Goal: Task Accomplishment & Management: Use online tool/utility

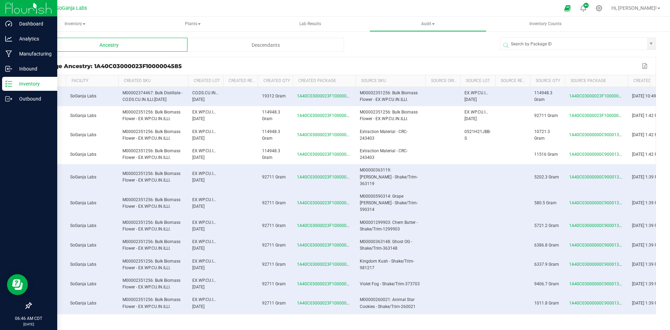
click at [41, 79] on div "Inventory" at bounding box center [29, 84] width 55 height 14
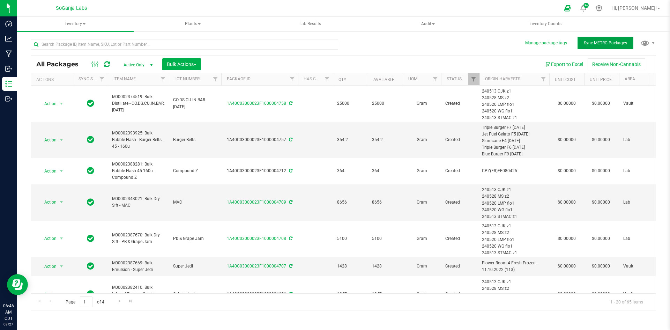
click at [611, 39] on button "Sync METRC Packages" at bounding box center [606, 43] width 56 height 13
click at [182, 65] on span "Bulk Actions" at bounding box center [182, 64] width 30 height 6
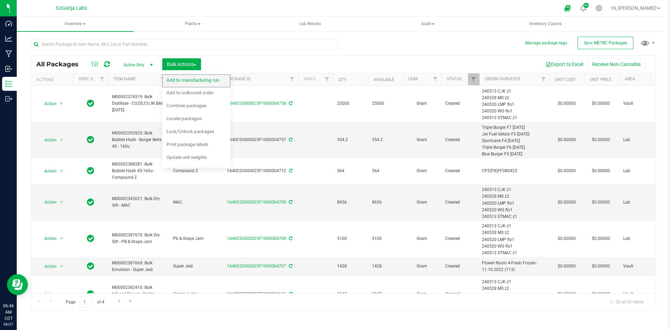
click at [186, 78] on span "Add to manufacturing run" at bounding box center [193, 80] width 53 height 6
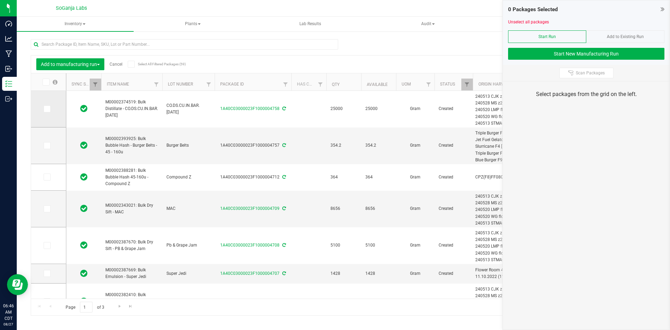
click at [44, 109] on icon at bounding box center [46, 109] width 5 height 0
click at [0, 0] on input "checkbox" at bounding box center [0, 0] width 0 height 0
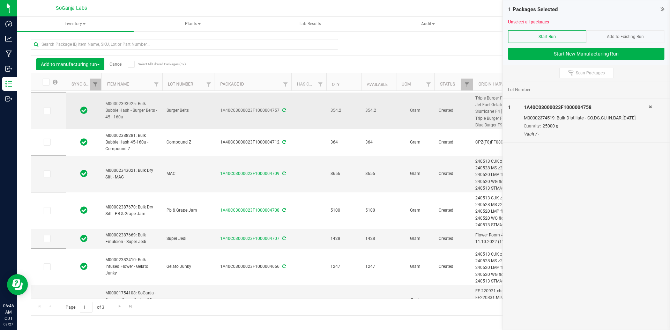
scroll to position [70, 0]
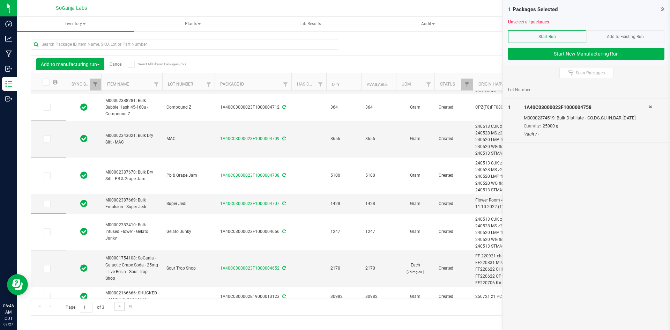
click at [115, 304] on link "Go to the next page" at bounding box center [120, 306] width 10 height 9
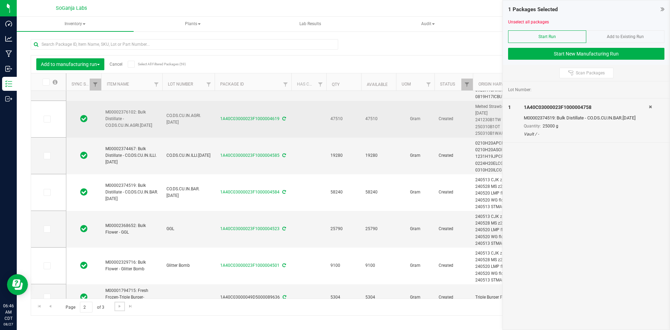
scroll to position [70, 0]
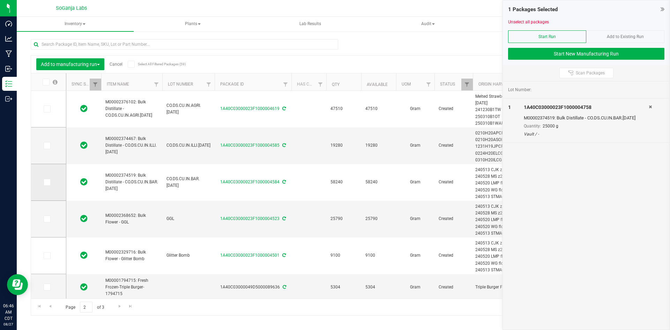
click at [44, 180] on span at bounding box center [47, 182] width 7 height 7
click at [0, 0] on input "checkbox" at bounding box center [0, 0] width 0 height 0
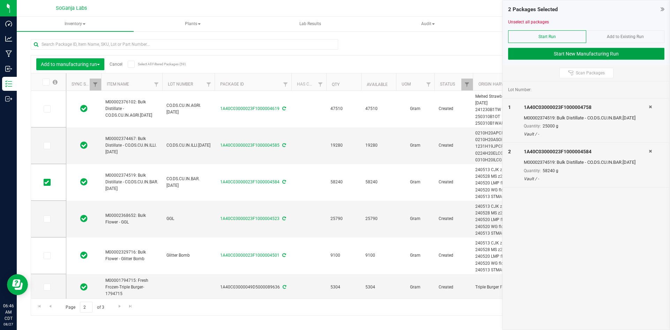
click at [596, 56] on button "Start New Manufacturing Run" at bounding box center [586, 54] width 156 height 12
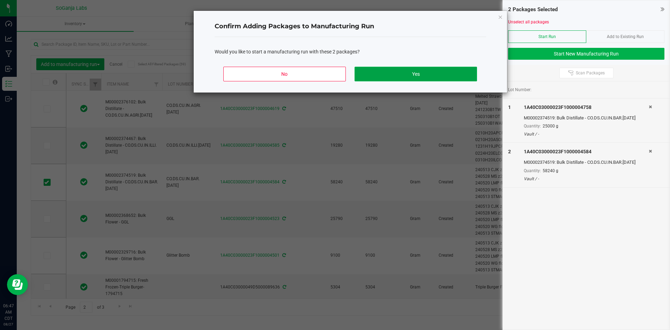
click at [448, 77] on button "Yes" at bounding box center [416, 74] width 122 height 15
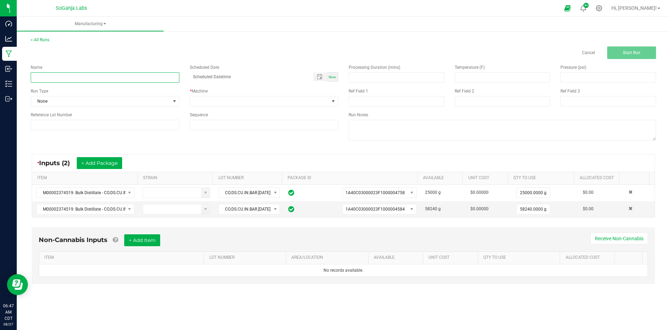
click at [142, 77] on input at bounding box center [105, 77] width 149 height 10
paste input "M00002374519: Bulk Distillate - CO.DS.CU.IN.BAR.[DATE]"
type input "M00002374519: Bulk Distillate - CO.DS.CU.IN.BAR.[DATE]"
click at [216, 97] on span at bounding box center [259, 101] width 139 height 10
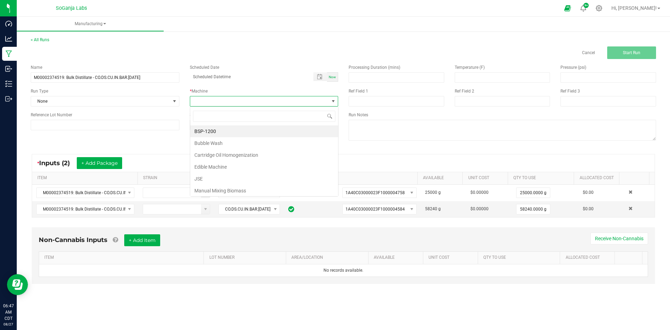
scroll to position [10, 148]
click at [219, 176] on li "JSE" at bounding box center [264, 179] width 148 height 12
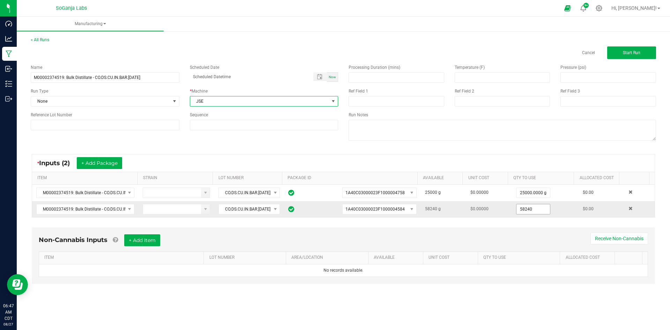
click at [526, 208] on input "58240" at bounding box center [534, 209] width 34 height 10
type input "34.0000 g"
click at [527, 220] on div "* Inputs (2) + Add Package ITEM STRAIN LOT NUMBER PACKAGE ID AVAILABLE Unit Cos…" at bounding box center [343, 186] width 636 height 76
click at [116, 126] on input at bounding box center [105, 125] width 149 height 10
type input "c3"
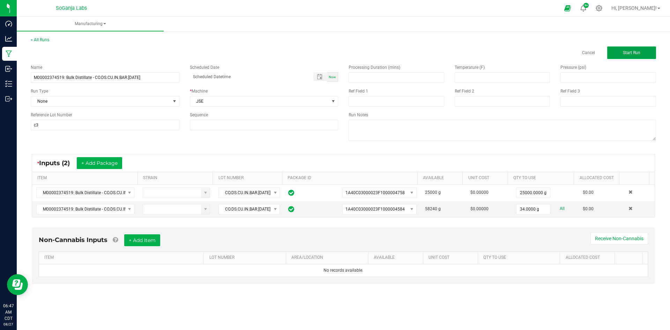
click at [642, 55] on button "Start Run" at bounding box center [631, 52] width 49 height 13
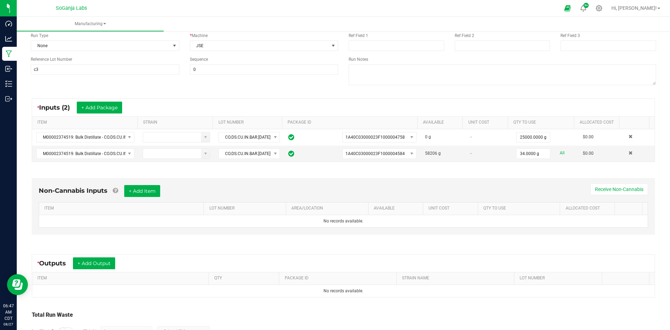
scroll to position [112, 0]
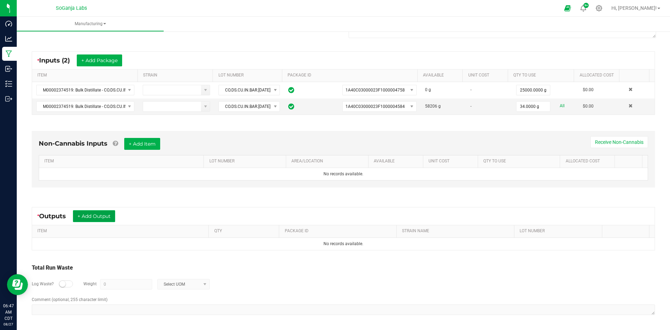
click at [115, 219] on button "+ Add Output" at bounding box center [94, 216] width 42 height 12
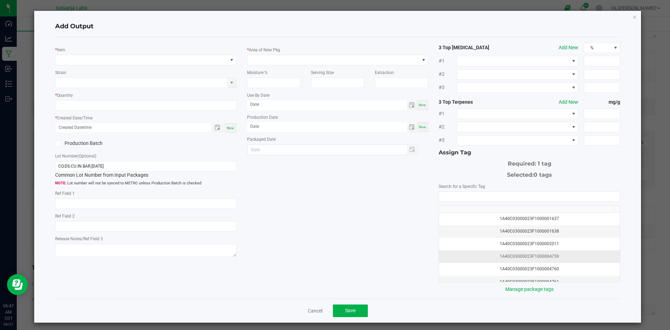
click at [558, 252] on td "1A40C03000023F1000004759" at bounding box center [529, 256] width 181 height 13
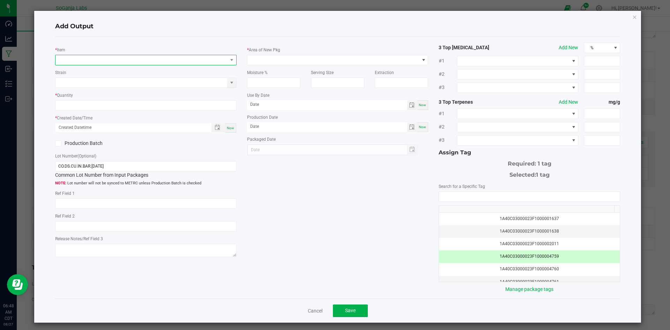
click at [177, 58] on span "NO DATA FOUND" at bounding box center [142, 60] width 172 height 10
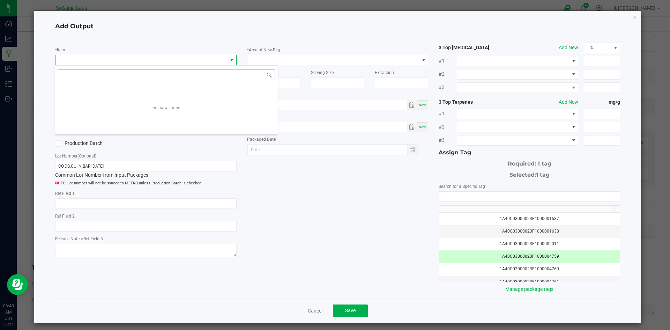
scroll to position [10, 179]
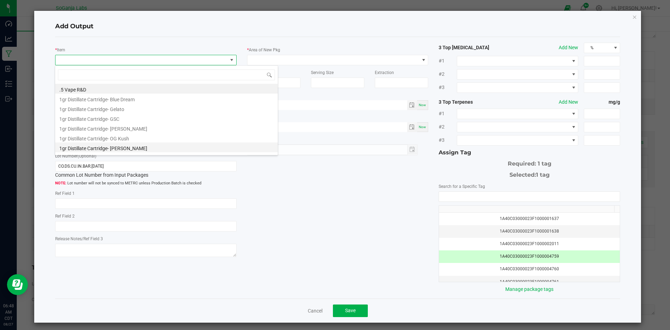
type input "M00002374519: Bulk Distillate - CO.DS.CU.IN.BAR.[DATE]"
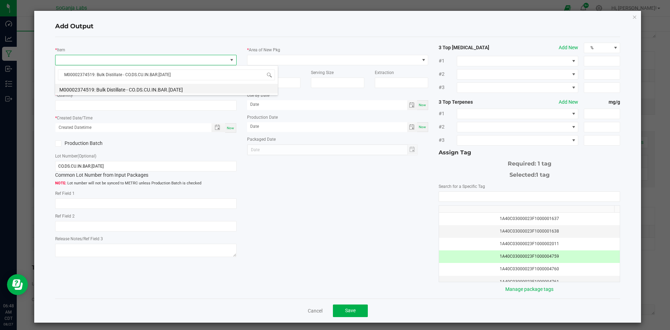
click at [151, 89] on li "M00002374519: Bulk Distillate - CO.DS.CU.IN.BAR.[DATE]" at bounding box center [166, 89] width 223 height 10
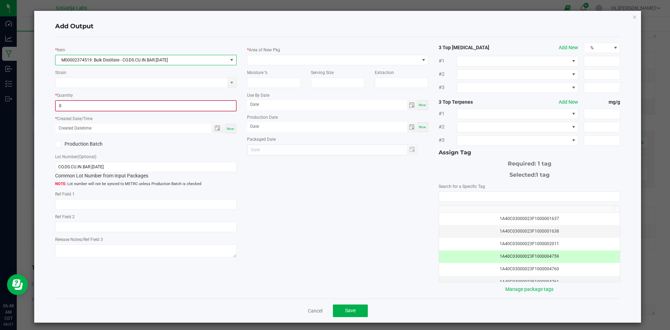
click at [139, 104] on input "0" at bounding box center [146, 106] width 180 height 10
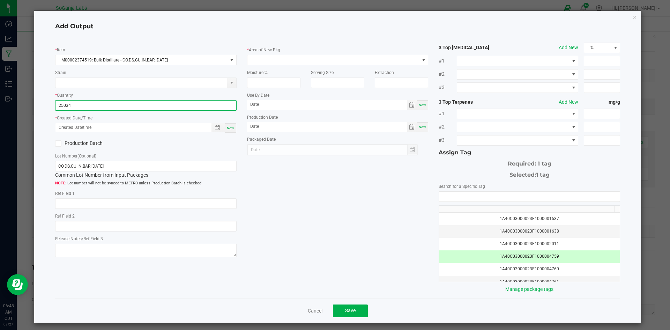
type input "25034.0000 g"
click at [227, 130] on span "Now" at bounding box center [230, 128] width 7 height 4
type input "[DATE] 6:48 AM"
type input "[DATE]"
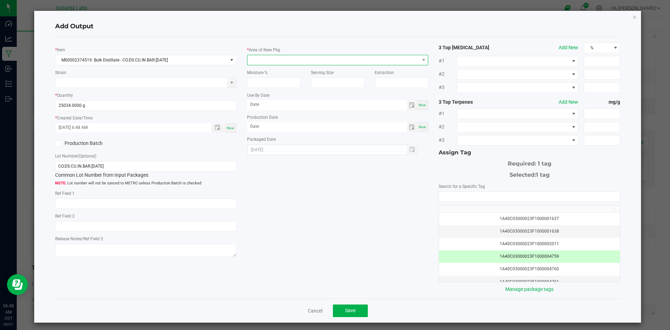
click at [300, 62] on span at bounding box center [334, 60] width 172 height 10
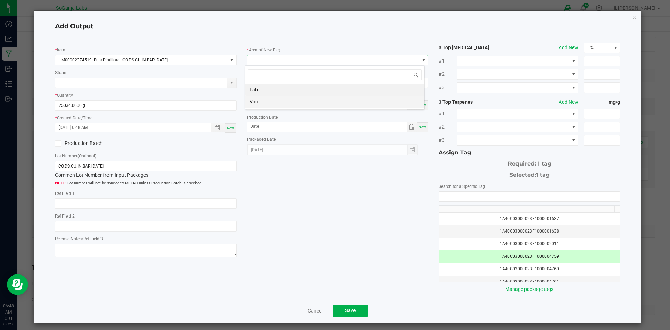
click at [260, 99] on li "Vault" at bounding box center [334, 102] width 179 height 12
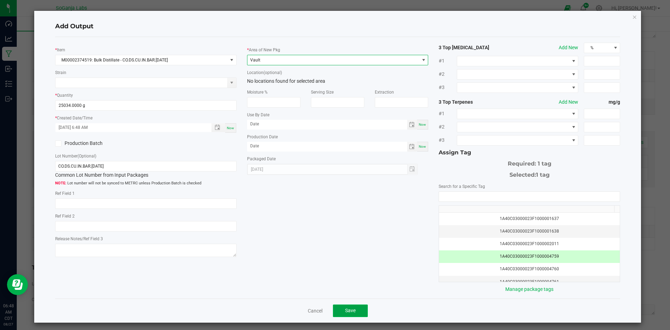
click at [351, 308] on span "Save" at bounding box center [350, 311] width 10 height 6
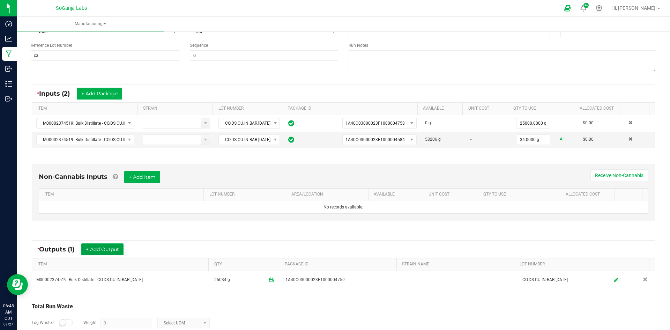
scroll to position [0, 0]
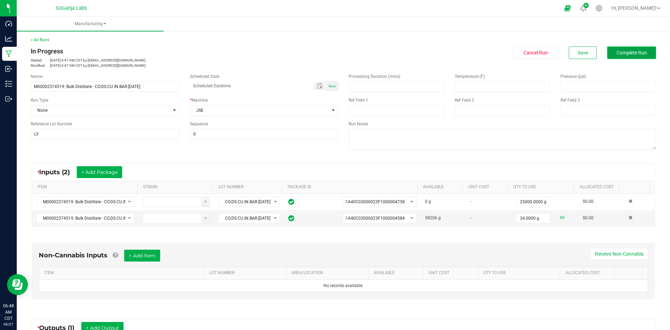
click at [634, 56] on button "Complete Run" at bounding box center [631, 52] width 49 height 13
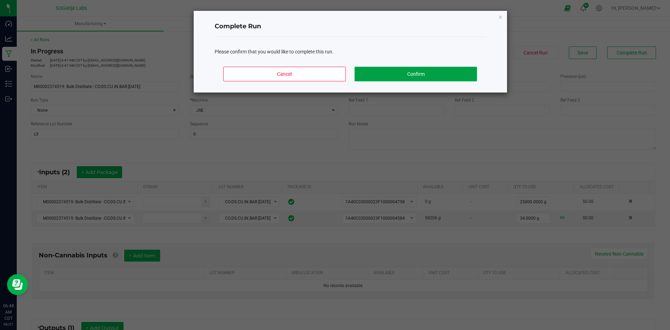
click at [401, 69] on button "Confirm" at bounding box center [416, 74] width 122 height 15
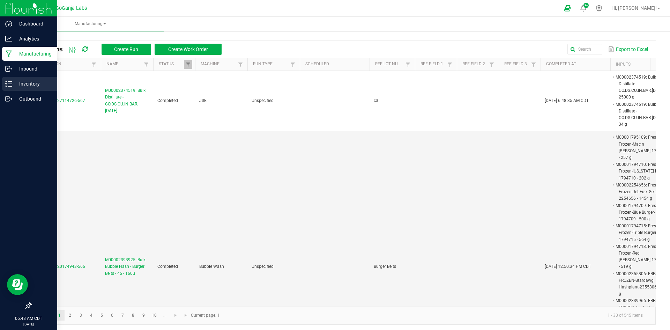
click at [24, 84] on p "Inventory" at bounding box center [33, 84] width 42 height 8
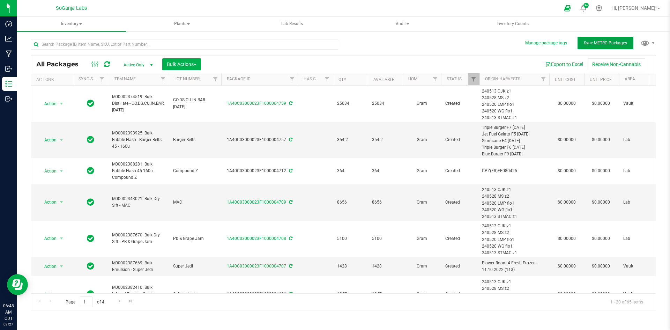
click at [617, 45] on span "Sync METRC Packages" at bounding box center [605, 42] width 43 height 5
click at [607, 48] on button "Sync METRC Packages" at bounding box center [606, 43] width 56 height 13
click at [184, 59] on button "Bulk Actions" at bounding box center [181, 64] width 39 height 12
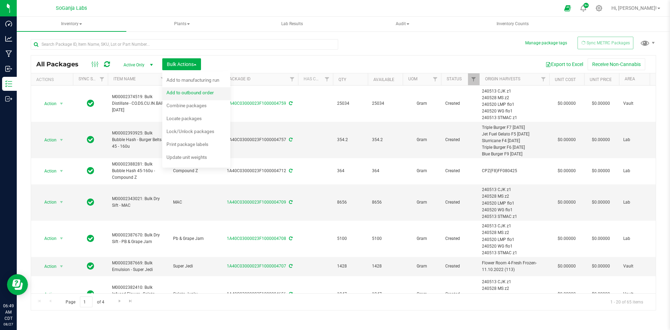
click at [196, 98] on div "All Packages Active Only Active Only Lab Samples Locked All External Internal B…" at bounding box center [344, 182] width 626 height 255
click at [197, 95] on span "Add to outbound order" at bounding box center [190, 93] width 47 height 6
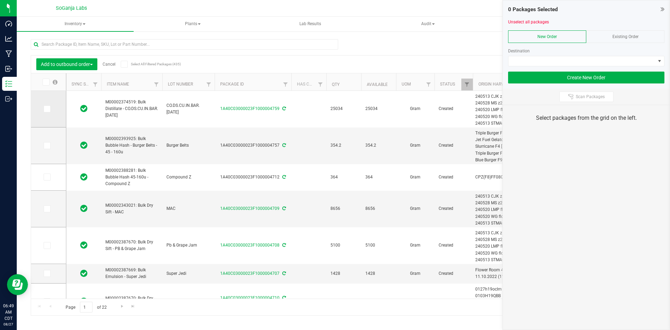
click at [44, 109] on icon at bounding box center [46, 109] width 5 height 0
click at [0, 0] on input "checkbox" at bounding box center [0, 0] width 0 height 0
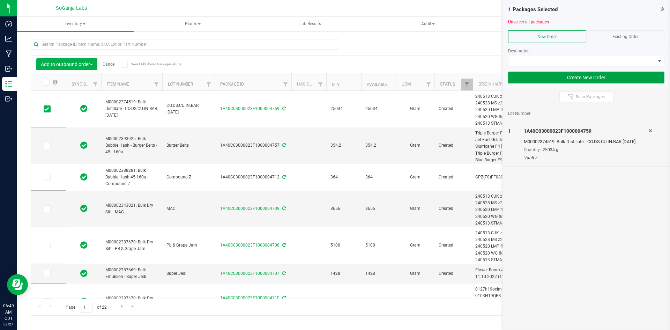
click at [596, 78] on button "Create New Order" at bounding box center [586, 78] width 156 height 12
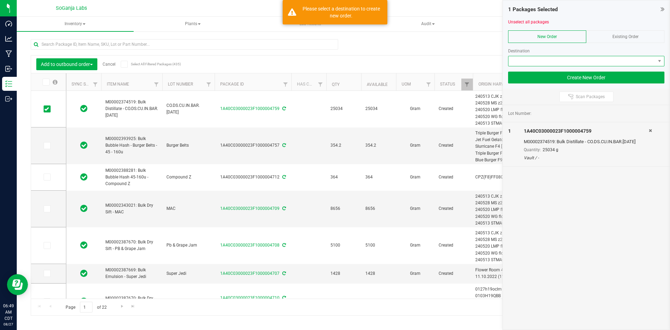
click at [601, 60] on span at bounding box center [582, 61] width 147 height 10
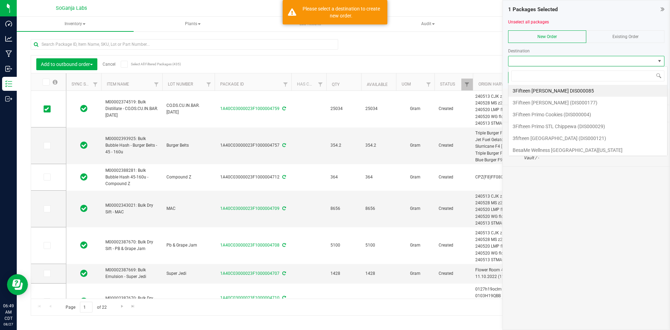
scroll to position [10, 156]
type input "c3"
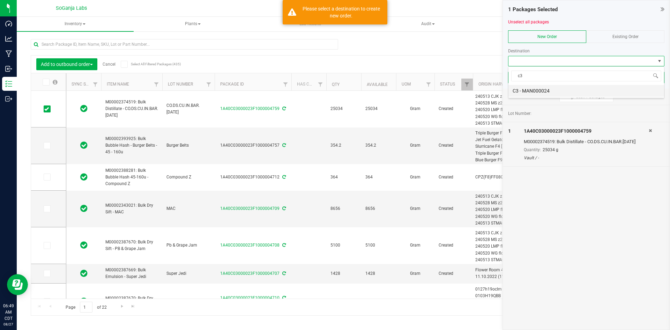
click at [567, 88] on li "C3 - MAN000024" at bounding box center [587, 91] width 156 height 12
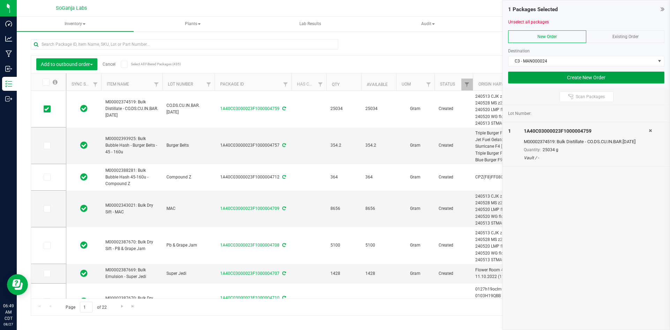
click at [577, 79] on button "Create New Order" at bounding box center [586, 78] width 156 height 12
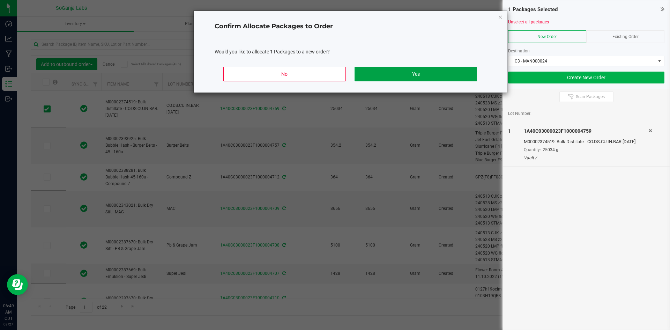
click at [426, 78] on button "Yes" at bounding box center [416, 74] width 122 height 15
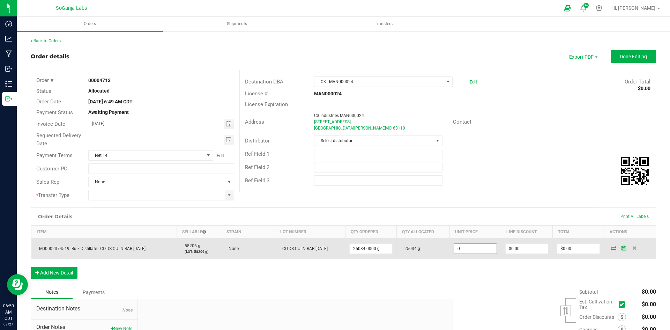
click at [454, 248] on input "0" at bounding box center [475, 249] width 43 height 10
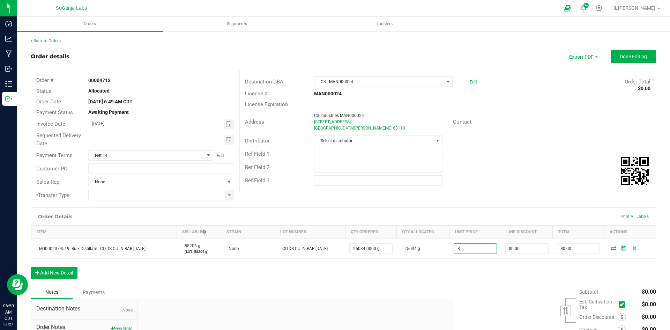
type input "$8.00000"
type input "$200,272.00"
click at [494, 288] on div "Subtotal $0.00 Est. Cultivation Tax" at bounding box center [552, 330] width 208 height 88
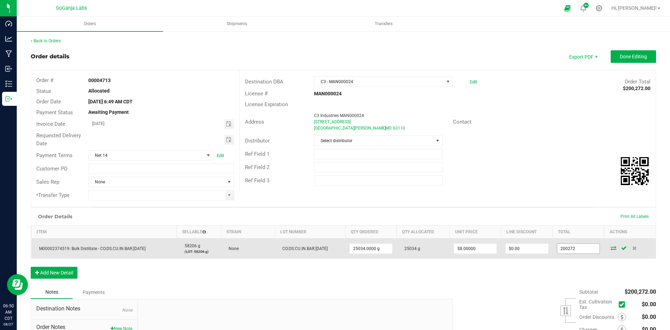
click at [571, 249] on input "200272" at bounding box center [579, 249] width 43 height 10
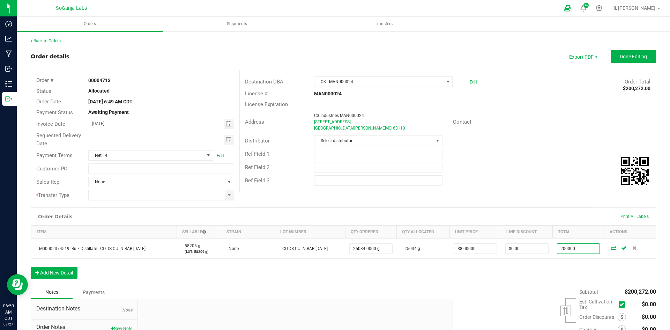
type input "200000"
type input "$7.98913"
type input "$200,000.00"
click at [543, 262] on div "Order Details Print All Labels Item Sellable Strain Lot Number Qty Ordered Qty …" at bounding box center [344, 246] width 626 height 78
click at [225, 134] on div "Requested Delivery Date" at bounding box center [135, 139] width 208 height 19
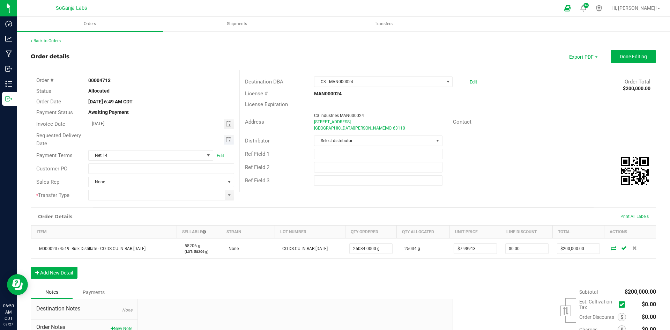
click at [225, 136] on span "Toggle calendar" at bounding box center [229, 140] width 10 height 10
click at [154, 221] on span "27" at bounding box center [150, 219] width 10 height 11
type input "[DATE]"
click at [173, 169] on input "text" at bounding box center [161, 168] width 146 height 10
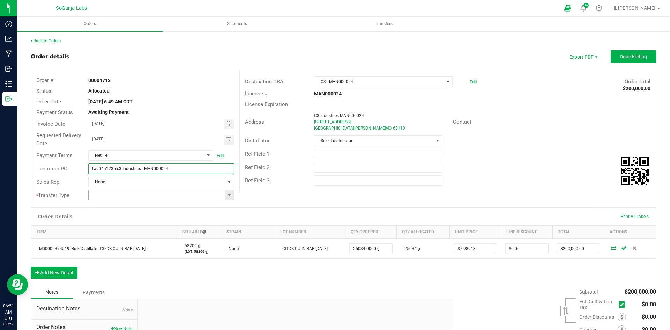
type input "1a904a1235 c3 Industries - MAN000024"
click at [222, 193] on input at bounding box center [157, 195] width 136 height 10
click at [227, 194] on span at bounding box center [230, 195] width 6 height 6
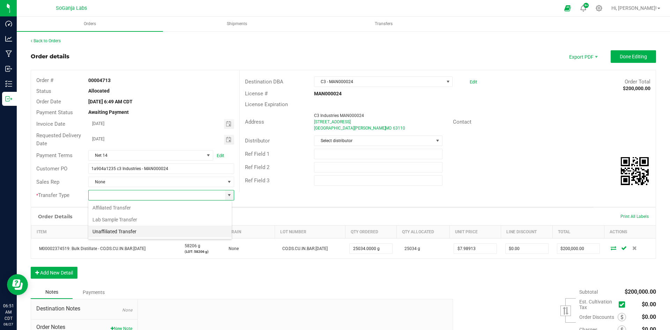
click at [152, 230] on li "Unaffiliated Transfer" at bounding box center [159, 232] width 143 height 12
type input "Unaffiliated Transfer"
click at [328, 143] on span "Select distributor" at bounding box center [374, 141] width 119 height 10
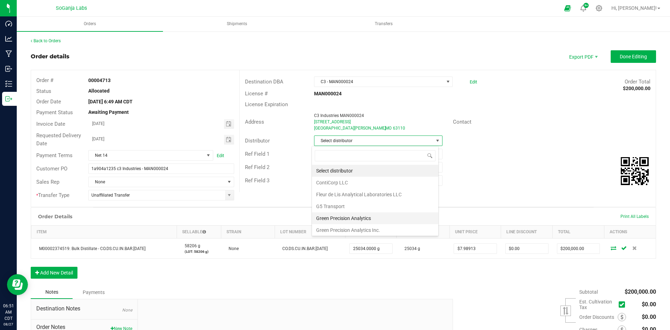
scroll to position [35, 0]
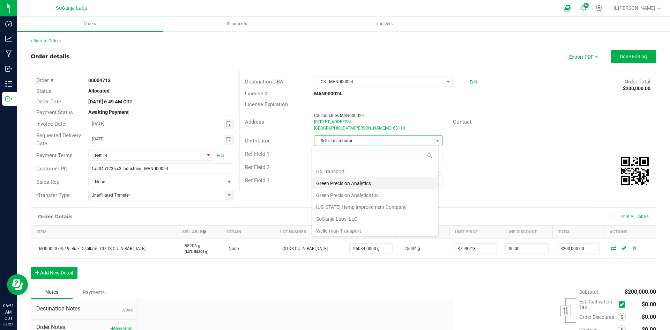
click at [338, 217] on li "SoGanja Labs, LLC" at bounding box center [375, 219] width 126 height 12
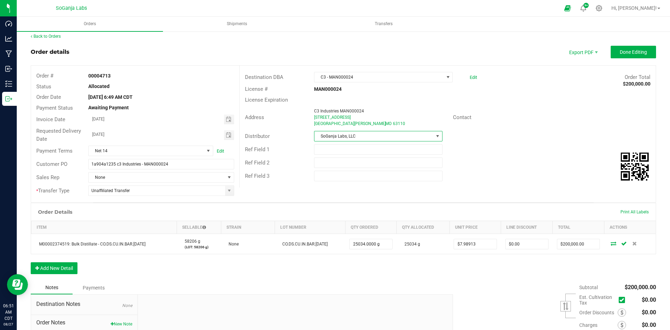
scroll to position [0, 0]
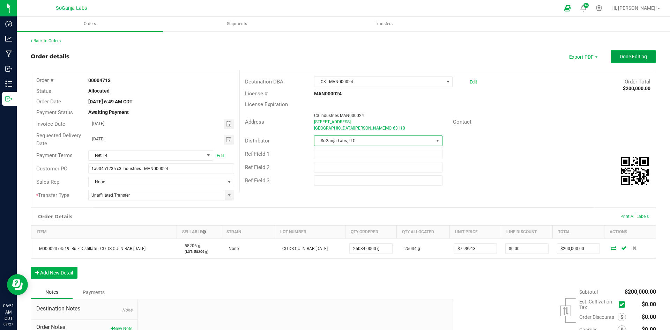
click at [637, 58] on span "Done Editing" at bounding box center [633, 57] width 27 height 6
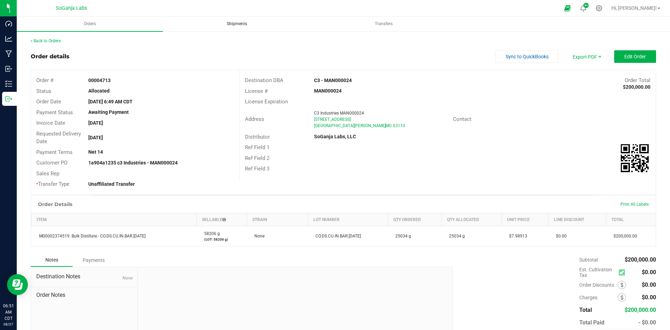
click at [241, 21] on span "Shipments" at bounding box center [236, 24] width 39 height 6
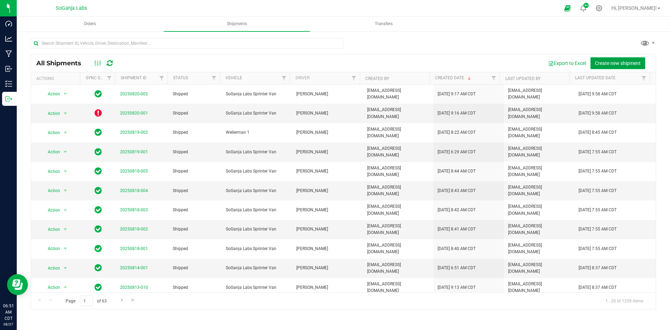
click at [618, 64] on span "Create new shipment" at bounding box center [618, 63] width 46 height 6
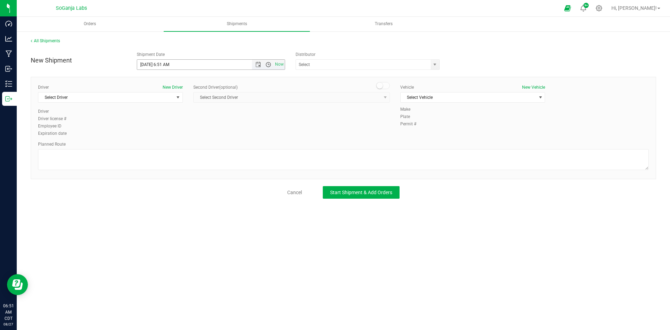
click at [270, 67] on span "Open the time view" at bounding box center [269, 65] width 6 height 6
click at [158, 117] on li "8:00 AM" at bounding box center [210, 114] width 147 height 9
type input "[DATE] 8:00 AM"
click at [435, 68] on span "select" at bounding box center [435, 65] width 9 height 10
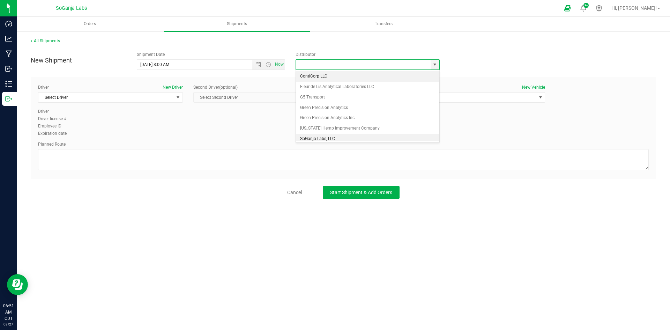
click at [315, 134] on li "SoGanja Labs, LLC" at bounding box center [367, 139] width 143 height 10
type input "SoGanja Labs, LLC"
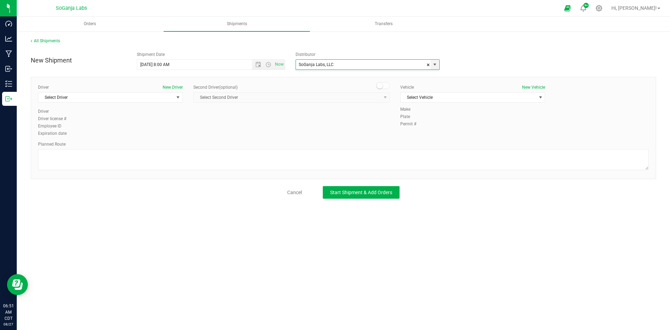
scroll to position [0, 0]
click at [92, 96] on span "Select Driver" at bounding box center [105, 98] width 135 height 10
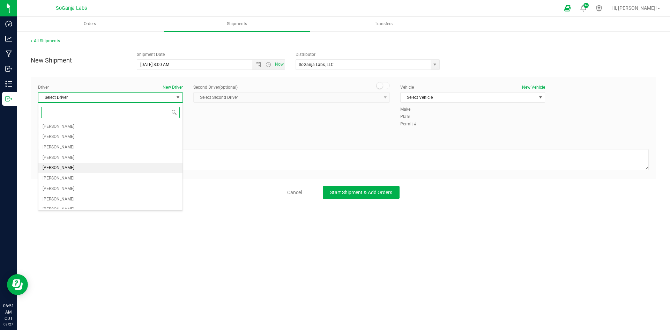
click at [67, 164] on span "[PERSON_NAME]" at bounding box center [59, 167] width 32 height 9
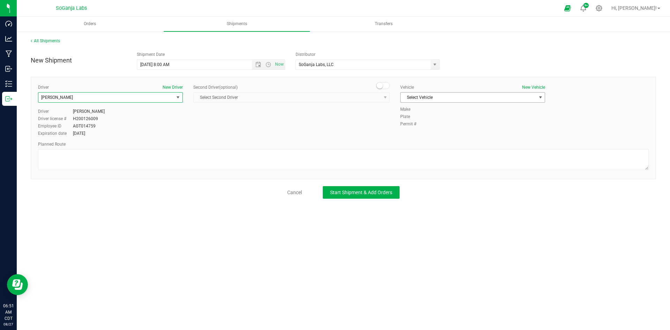
click at [412, 94] on span "Select Vehicle" at bounding box center [468, 98] width 135 height 10
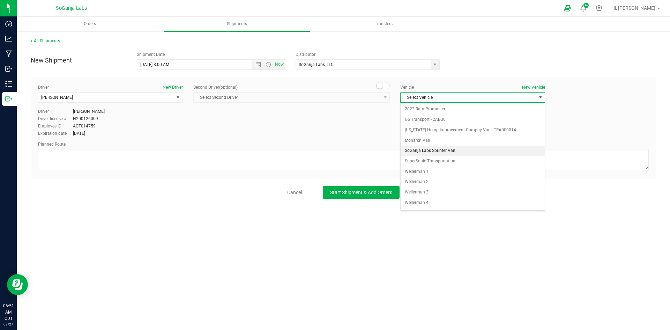
click at [428, 149] on li "SoGanja Labs Sprinter Van" at bounding box center [473, 151] width 144 height 10
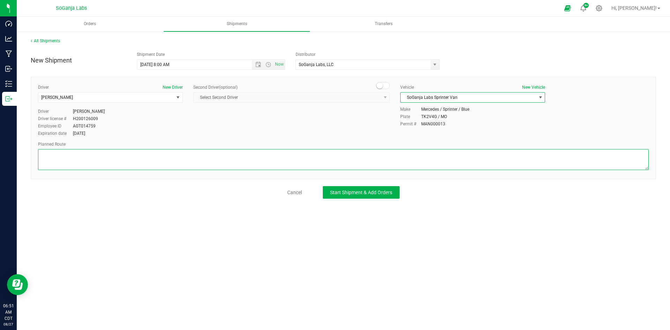
click at [378, 159] on textarea at bounding box center [343, 159] width 611 height 21
type textarea "See planned route."
click at [368, 192] on span "Start Shipment & Add Orders" at bounding box center [361, 193] width 62 height 6
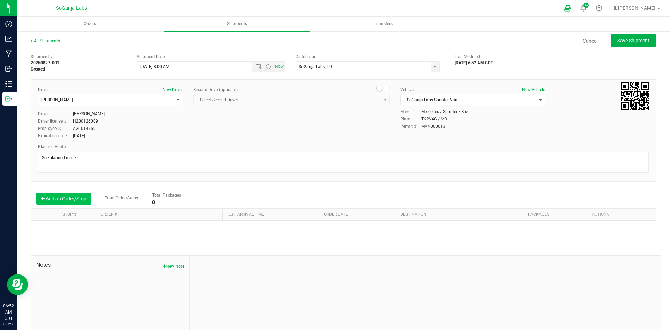
click at [83, 199] on button "Add an Order/Stop" at bounding box center [63, 199] width 55 height 12
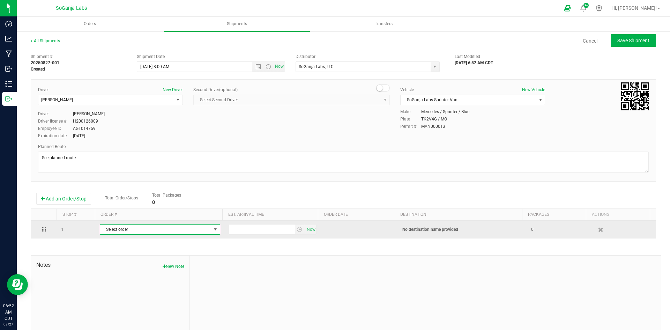
click at [119, 226] on span "Select order" at bounding box center [155, 229] width 111 height 10
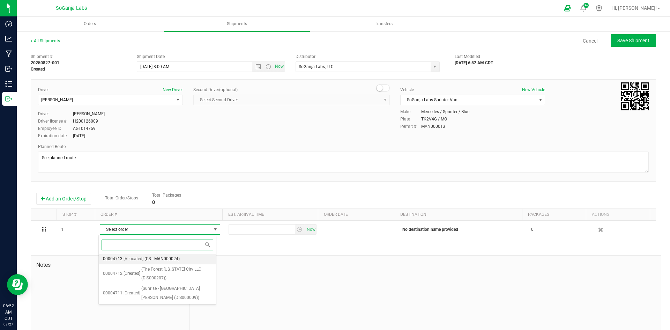
click at [150, 260] on span "(C3 - MAN000024)" at bounding box center [162, 258] width 35 height 9
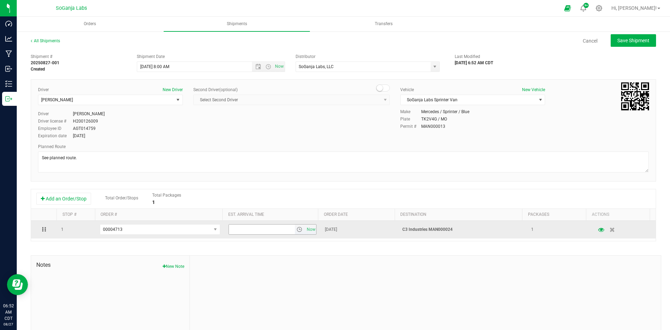
click at [297, 232] on span "select" at bounding box center [300, 230] width 6 height 6
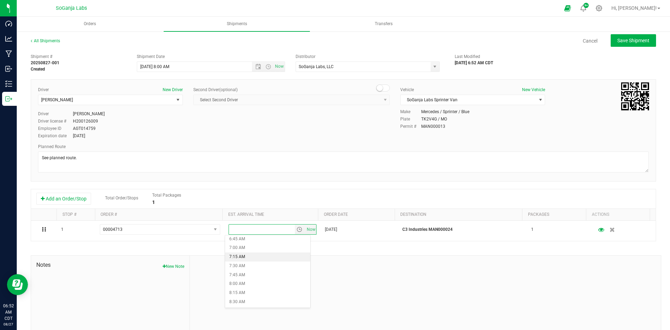
scroll to position [279, 0]
click at [245, 286] on li "9:00 AM" at bounding box center [267, 284] width 85 height 9
click at [624, 41] on span "Save Shipment" at bounding box center [634, 41] width 32 height 6
type input "[DATE] 1:00 PM"
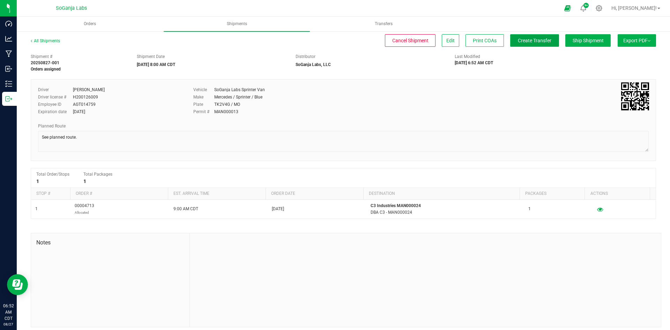
click at [518, 40] on span "Create Transfer" at bounding box center [535, 41] width 34 height 6
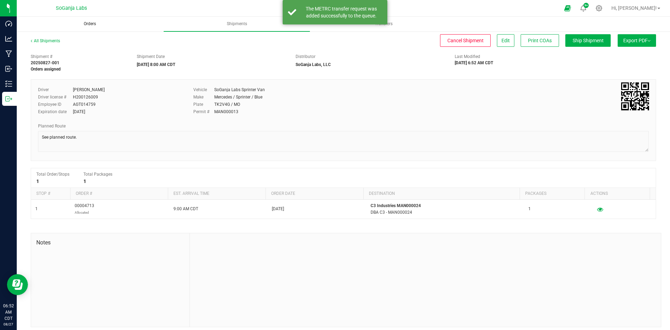
click at [90, 23] on span "Orders" at bounding box center [89, 24] width 31 height 6
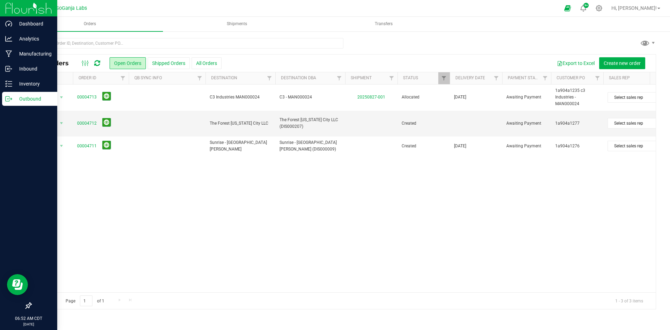
click at [15, 100] on p "Outbound" at bounding box center [33, 99] width 42 height 8
click at [27, 80] on p "Inventory" at bounding box center [33, 84] width 42 height 8
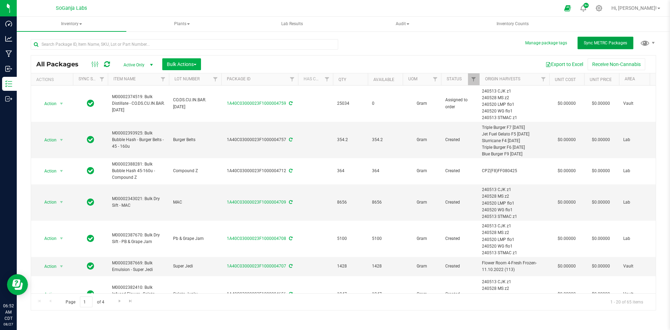
click at [619, 40] on button "Sync METRC Packages" at bounding box center [606, 43] width 56 height 13
click at [609, 46] on button "Sync METRC Packages" at bounding box center [606, 43] width 56 height 13
